Goal: Task Accomplishment & Management: Manage account settings

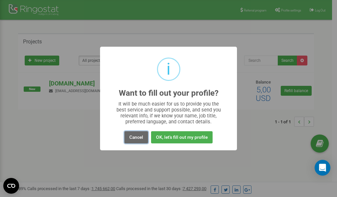
click at [136, 138] on button "Cancel" at bounding box center [136, 137] width 24 height 12
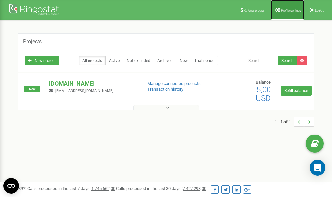
click at [288, 12] on link "Profile settings" at bounding box center [288, 10] width 34 height 20
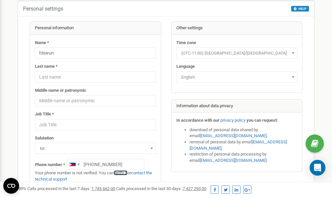
click at [120, 173] on link "verify it" at bounding box center [120, 173] width 13 height 5
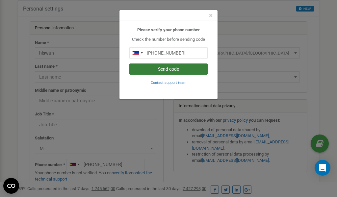
click at [168, 70] on button "Send code" at bounding box center [168, 69] width 78 height 11
